Goal: Information Seeking & Learning: Learn about a topic

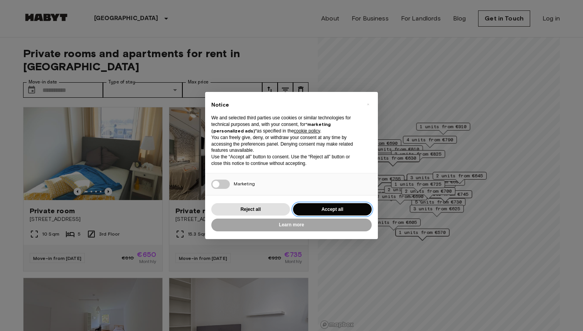
click at [337, 211] on button "Accept all" at bounding box center [332, 209] width 79 height 13
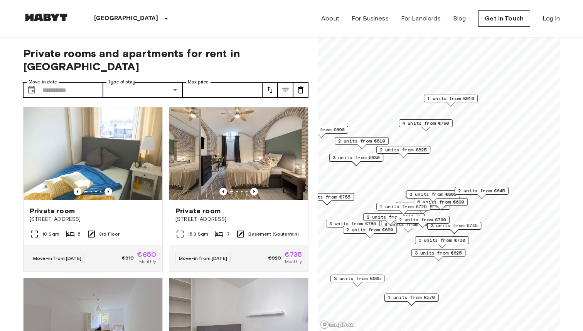
click at [456, 103] on div "1 units from €910" at bounding box center [451, 101] width 54 height 12
click at [455, 100] on span "1 units from €910" at bounding box center [451, 98] width 47 height 7
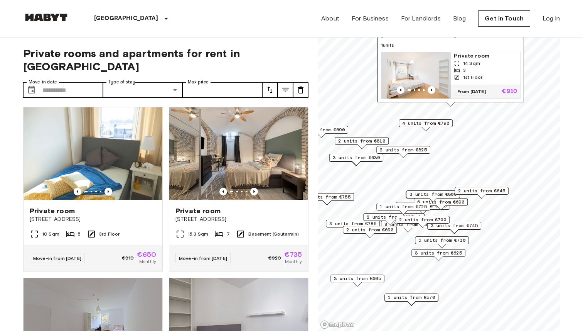
click at [430, 70] on img "Map marker" at bounding box center [416, 75] width 69 height 46
click at [424, 151] on span "2 units from €825" at bounding box center [403, 149] width 47 height 7
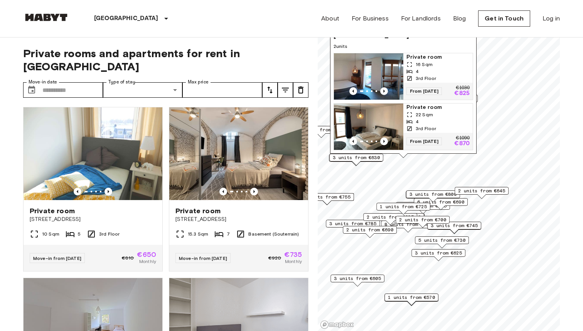
click at [379, 120] on img "Map marker" at bounding box center [368, 126] width 69 height 46
click at [381, 63] on img "Map marker" at bounding box center [368, 76] width 69 height 46
click at [75, 68] on div "Private rooms and apartments for rent in Munich Move-in date ​ Move-in date Typ…" at bounding box center [166, 184] width 286 height 294
click at [70, 82] on input "Move-in date" at bounding box center [72, 89] width 61 height 15
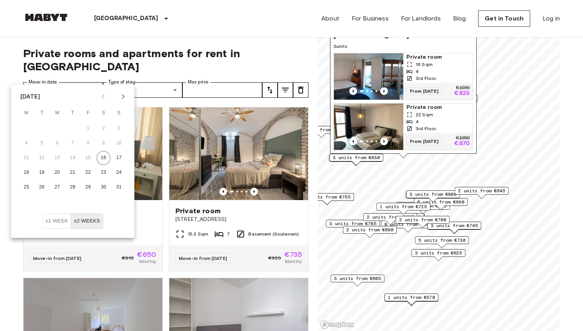
click at [122, 97] on icon "Next month" at bounding box center [123, 96] width 9 height 9
click at [27, 128] on button "1" at bounding box center [27, 129] width 14 height 14
type input "**********"
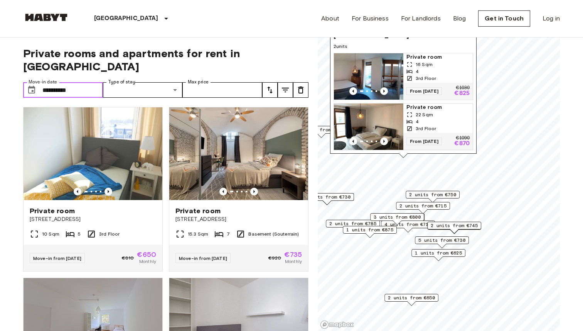
click at [91, 82] on input "**********" at bounding box center [72, 89] width 61 height 15
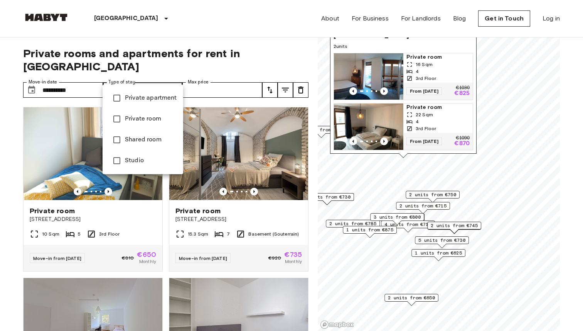
click at [211, 79] on div at bounding box center [291, 165] width 583 height 331
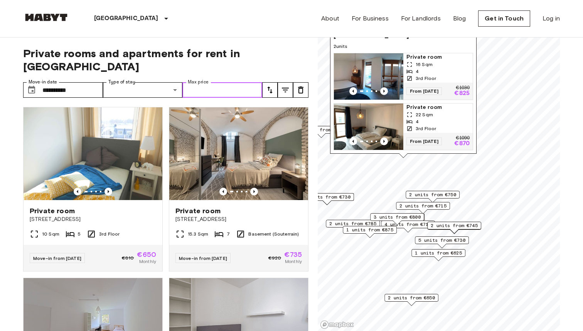
click at [237, 82] on input "Max price" at bounding box center [223, 89] width 80 height 15
click at [288, 54] on span "Private rooms and apartments for rent in Munich" at bounding box center [166, 60] width 286 height 26
click at [270, 53] on span "Private rooms and apartments for rent in Munich" at bounding box center [166, 60] width 286 height 26
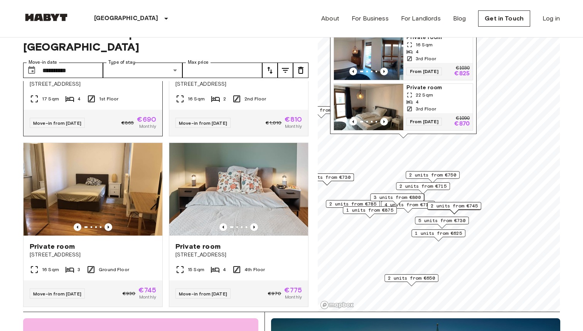
scroll to position [304, 0]
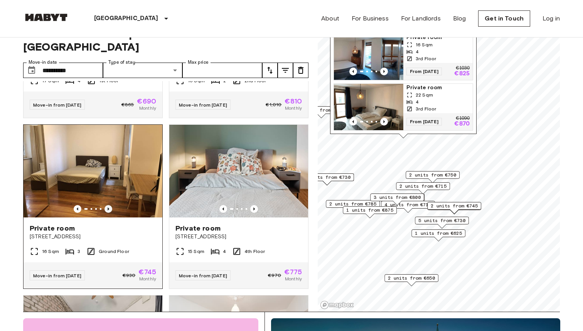
click at [109, 205] on icon "Previous image" at bounding box center [109, 209] width 8 height 8
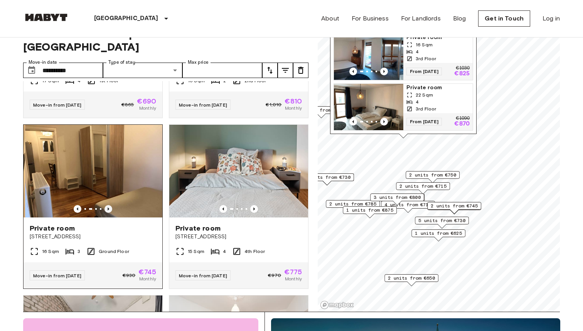
click at [109, 205] on icon "Previous image" at bounding box center [109, 209] width 8 height 8
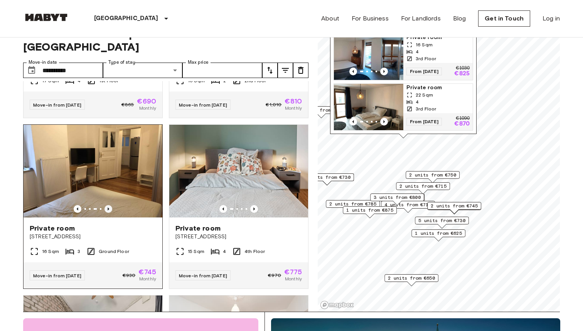
click at [109, 205] on icon "Previous image" at bounding box center [109, 209] width 8 height 8
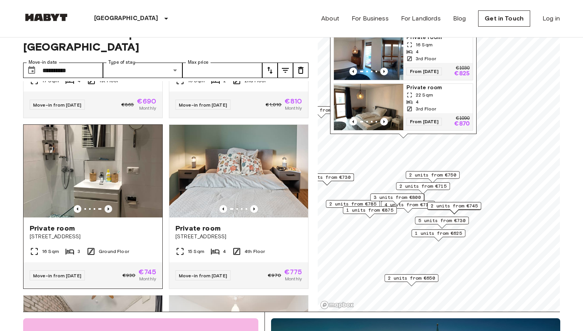
click at [109, 205] on icon "Previous image" at bounding box center [109, 209] width 8 height 8
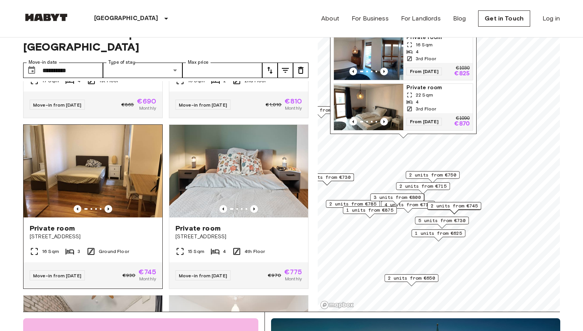
click at [135, 165] on img at bounding box center [93, 171] width 139 height 93
click at [204, 205] on div at bounding box center [238, 209] width 139 height 8
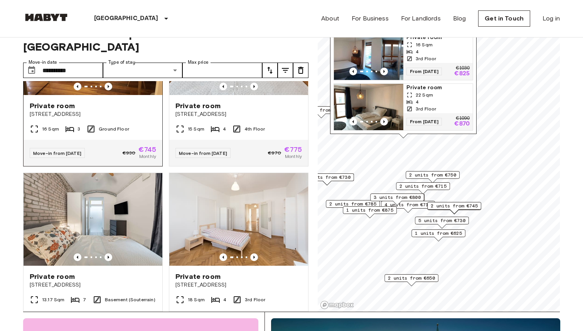
scroll to position [509, 0]
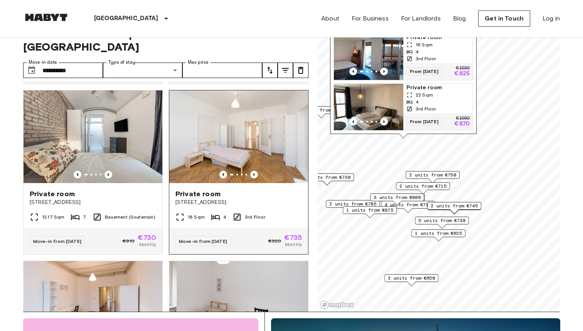
click at [224, 116] on img at bounding box center [238, 136] width 139 height 93
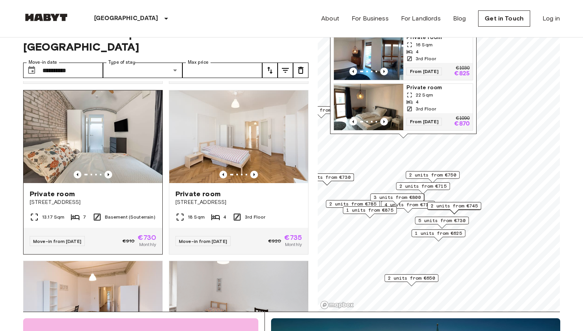
click at [92, 130] on img at bounding box center [93, 136] width 139 height 93
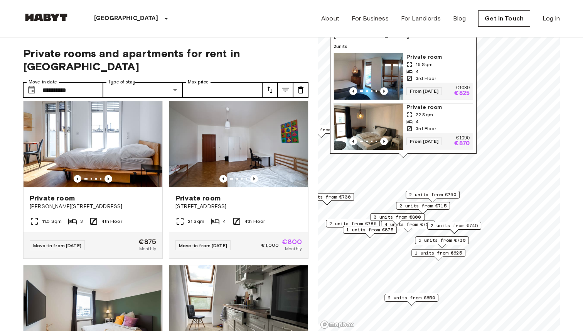
scroll to position [2760, 0]
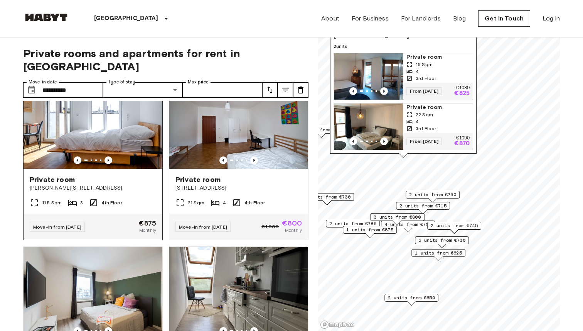
click at [104, 131] on img at bounding box center [93, 122] width 139 height 93
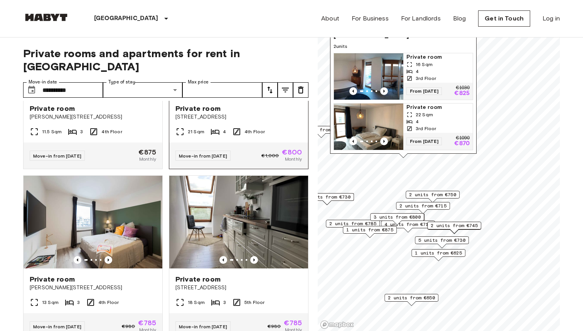
scroll to position [2835, 0]
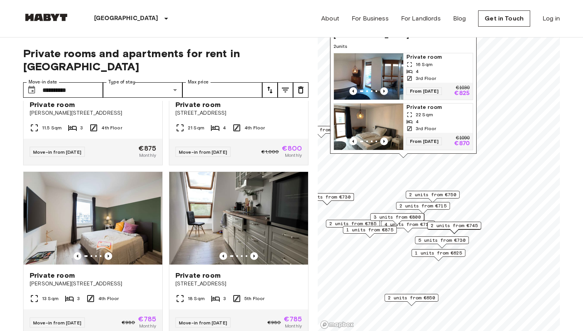
click at [355, 67] on img "Map marker" at bounding box center [368, 76] width 69 height 46
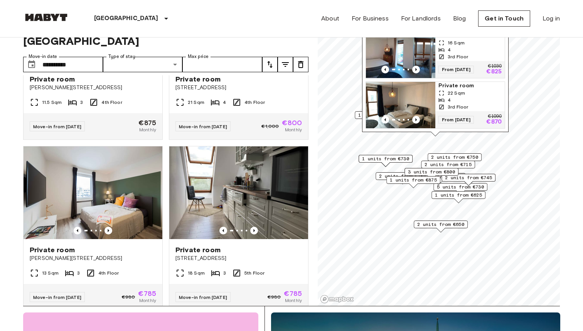
scroll to position [0, 0]
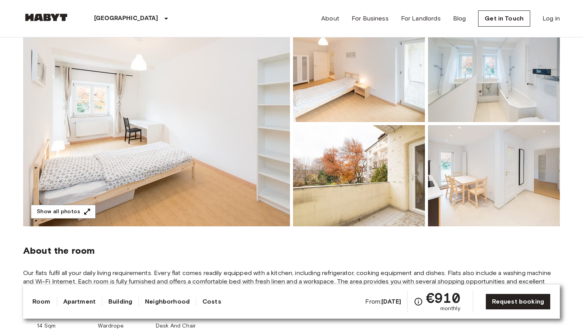
scroll to position [108, 0]
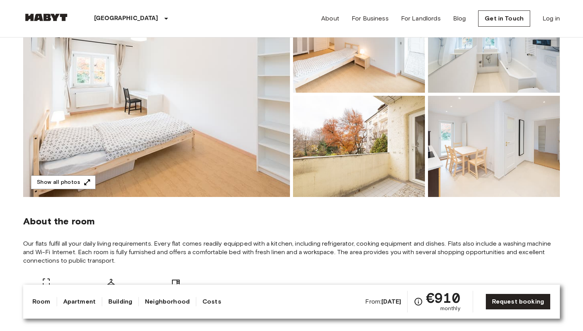
click at [384, 303] on b "Nov 19 2025" at bounding box center [392, 301] width 20 height 7
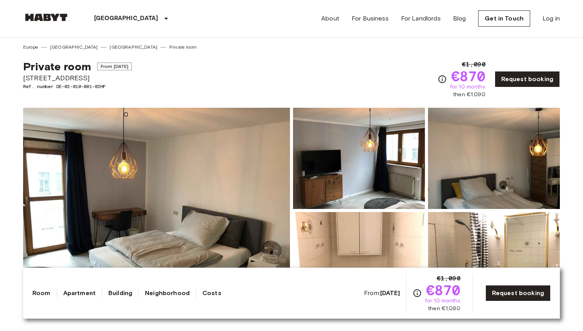
click at [450, 296] on span "€870" at bounding box center [443, 290] width 34 height 14
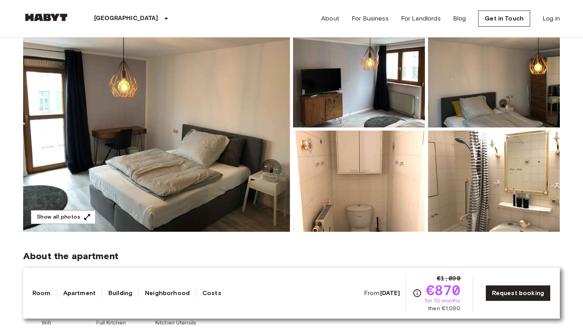
scroll to position [85, 0]
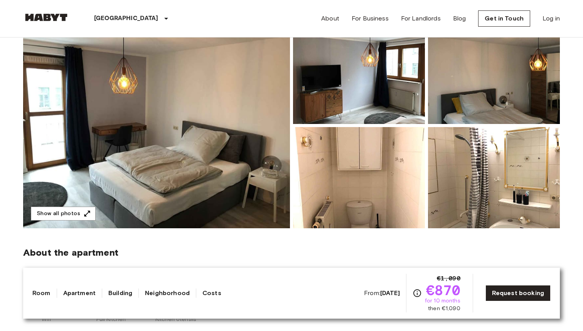
click at [380, 293] on b "Sep 4 2025" at bounding box center [390, 292] width 20 height 7
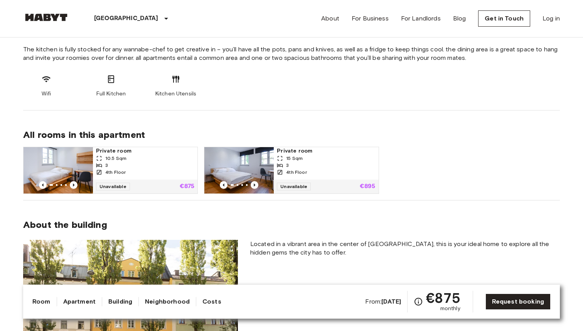
scroll to position [422, 0]
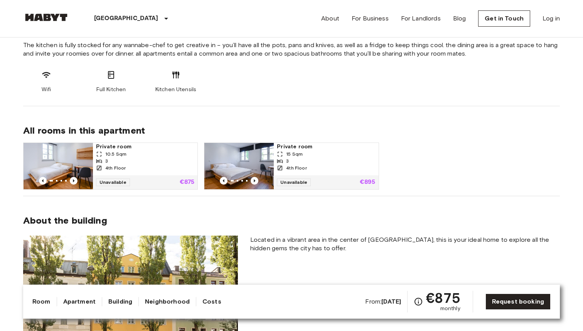
click at [259, 160] on img at bounding box center [239, 166] width 69 height 46
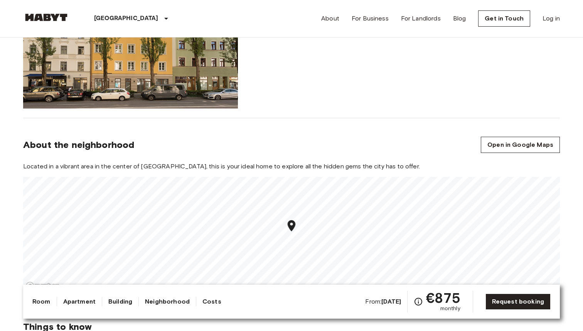
scroll to position [772, 0]
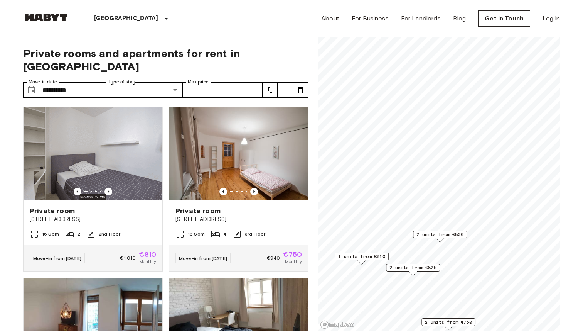
click at [430, 240] on div "2 units from €800" at bounding box center [440, 236] width 54 height 12
click at [435, 234] on span "2 units from €800" at bounding box center [440, 234] width 47 height 7
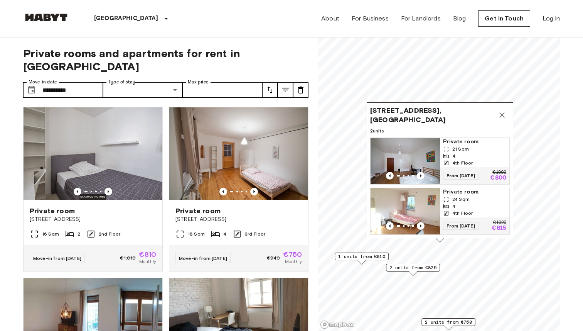
click at [410, 204] on img "Map marker" at bounding box center [405, 211] width 69 height 46
click at [408, 152] on img "Map marker" at bounding box center [405, 161] width 69 height 46
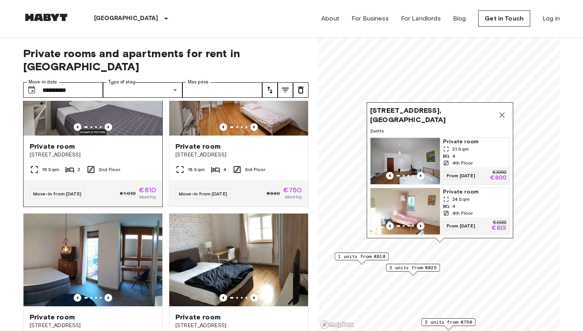
scroll to position [86, 0]
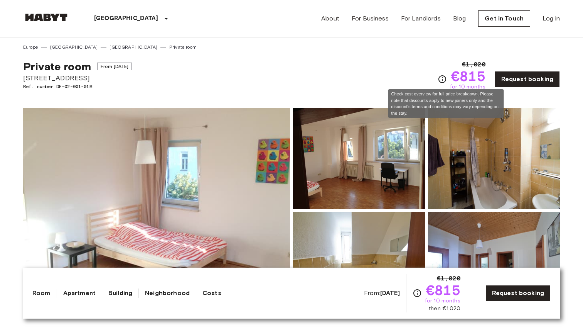
click at [447, 80] on icon "Check cost overview for full price breakdown. Please note that discounts apply …" at bounding box center [442, 78] width 9 height 9
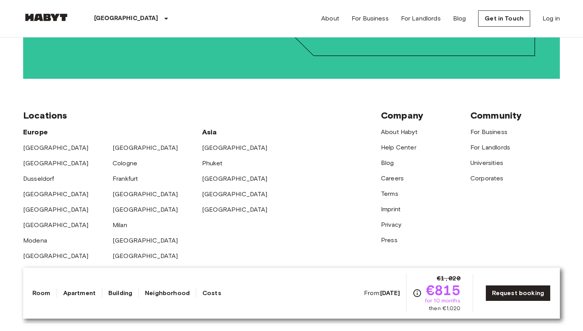
scroll to position [1491, 0]
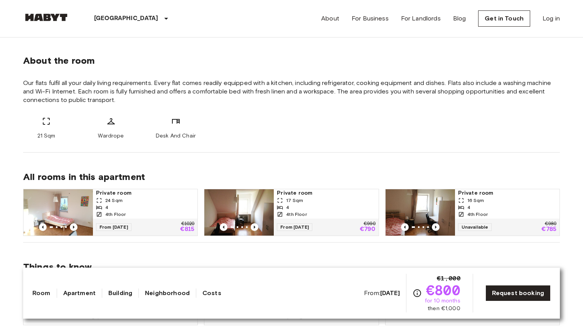
scroll to position [292, 0]
